Goal: Information Seeking & Learning: Learn about a topic

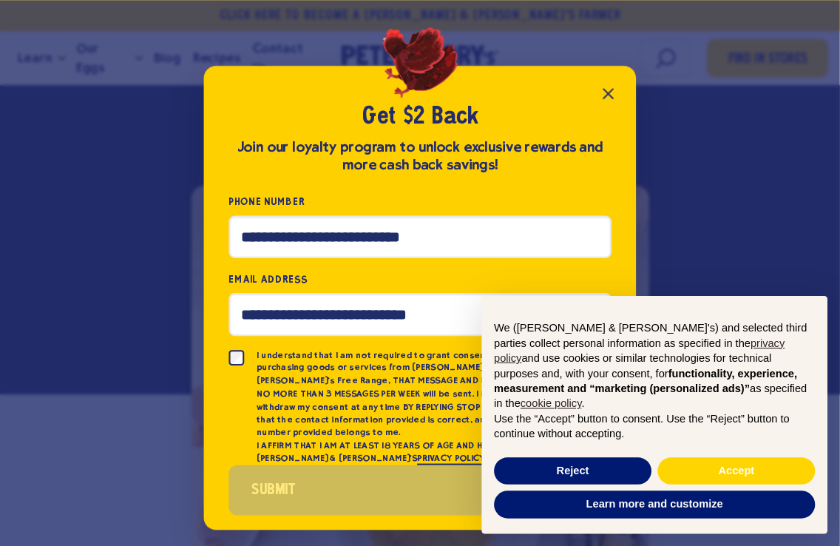
scroll to position [237, 0]
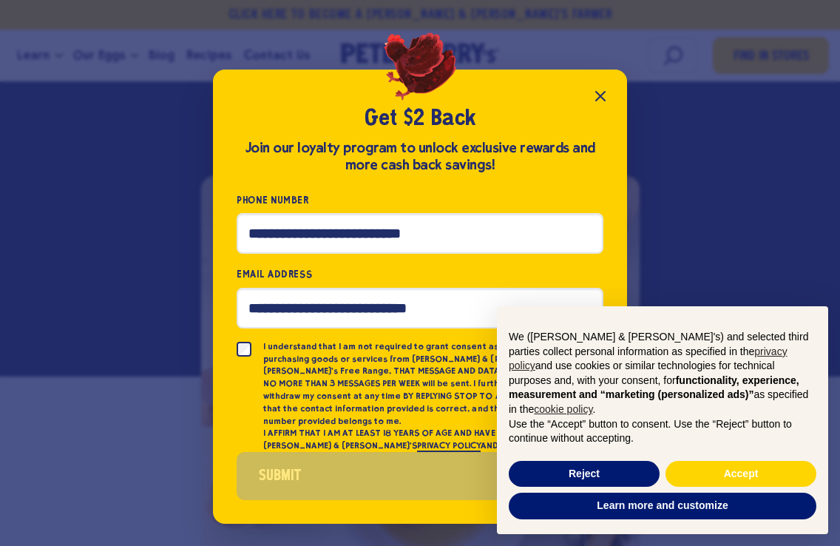
click at [602, 105] on icon "Close popup" at bounding box center [600, 96] width 18 height 18
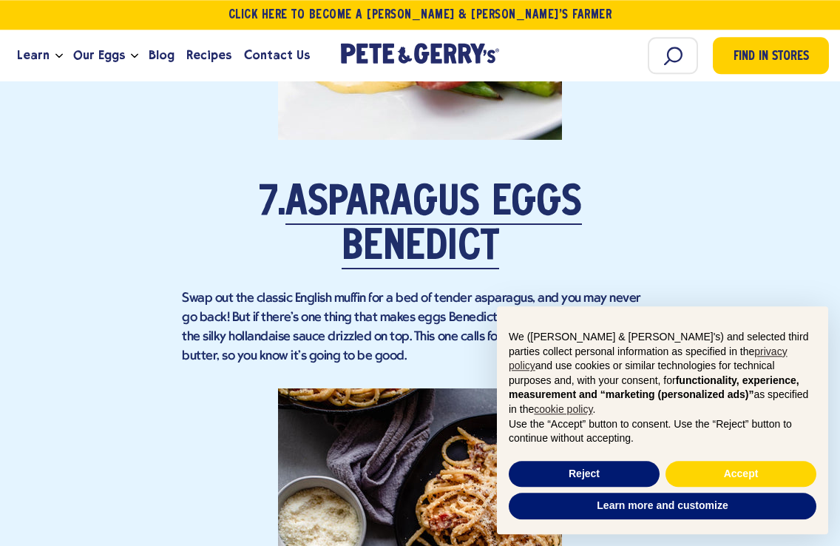
scroll to position [4472, 0]
click at [431, 183] on link "Asparagus Eggs Benedict" at bounding box center [433, 226] width 296 height 86
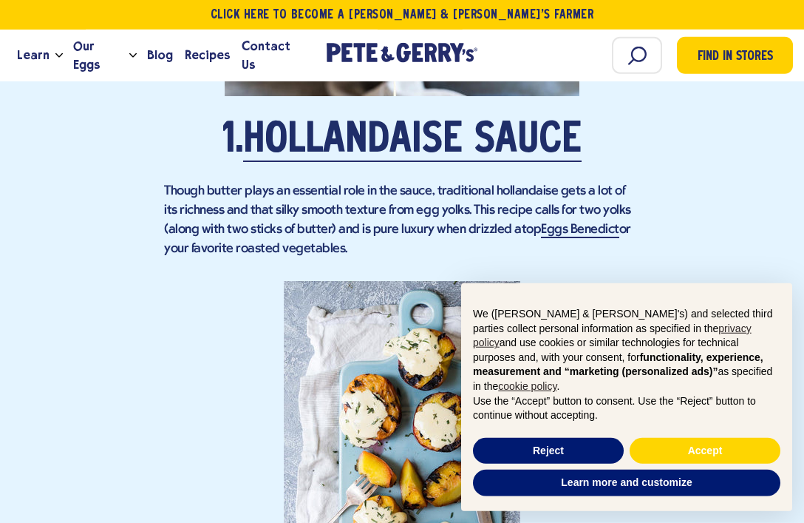
scroll to position [1509, 0]
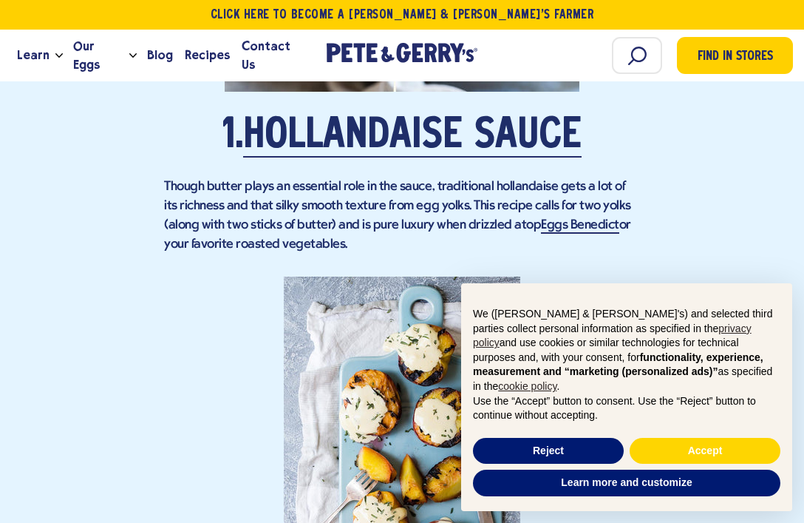
click at [401, 120] on link "Hollandaise Sauce" at bounding box center [412, 136] width 339 height 41
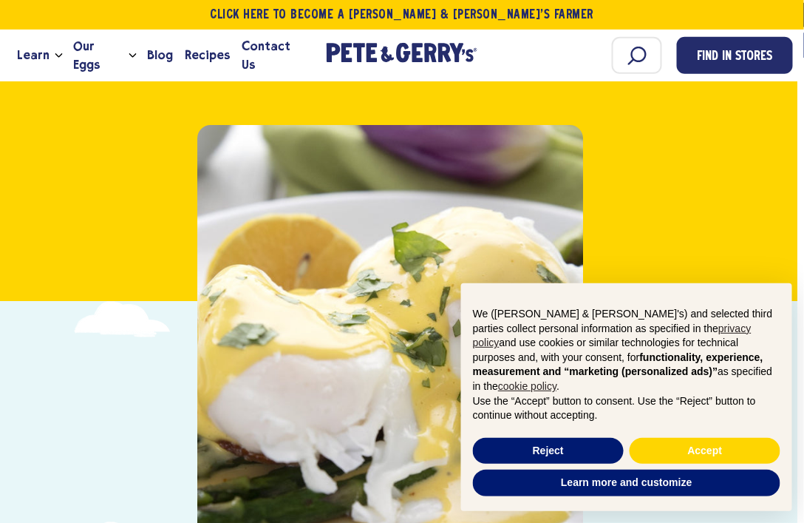
scroll to position [278, 6]
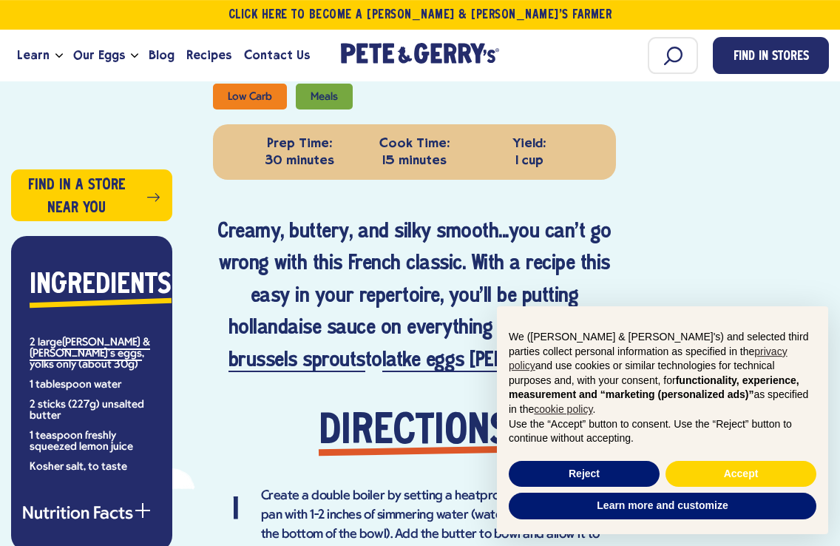
scroll to position [682, 0]
